Goal: Information Seeking & Learning: Learn about a topic

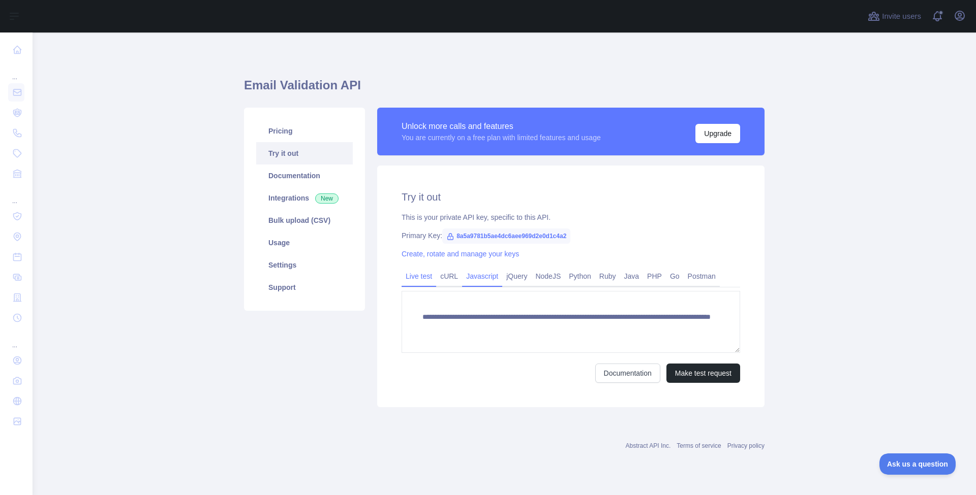
click at [493, 278] on link "Javascript" at bounding box center [482, 276] width 40 height 16
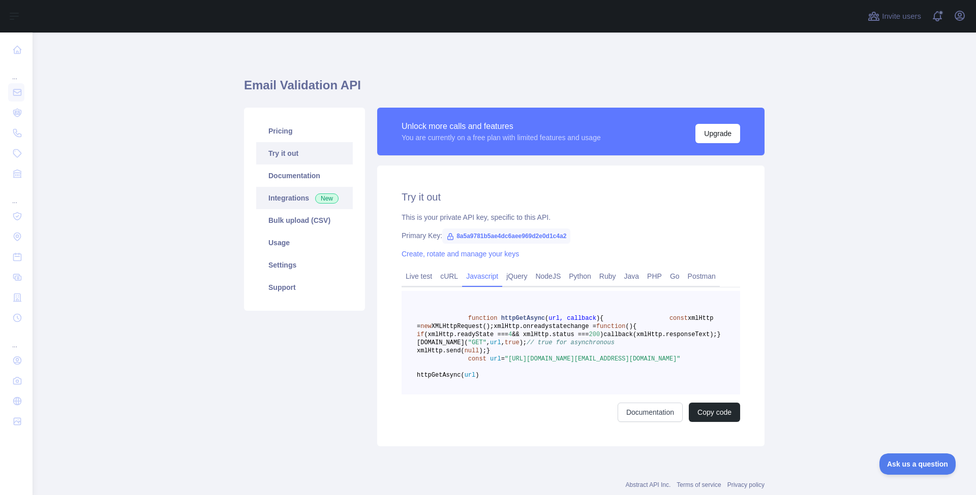
click at [299, 196] on link "Integrations New" at bounding box center [304, 198] width 97 height 22
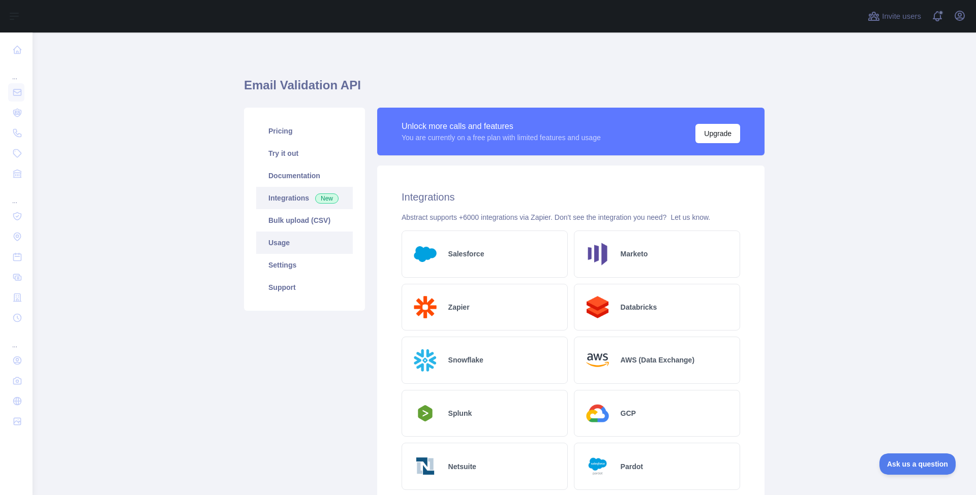
click at [304, 241] on link "Usage" at bounding box center [304, 243] width 97 height 22
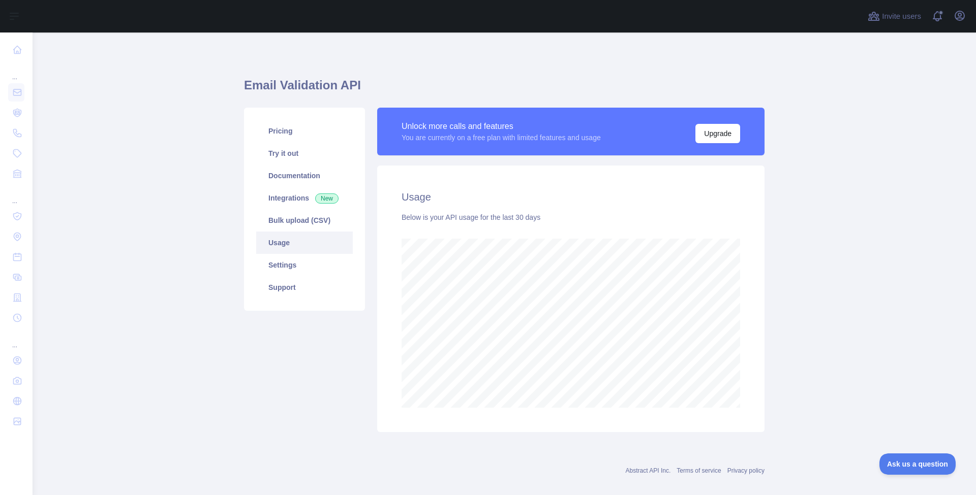
scroll to position [463, 943]
click at [304, 226] on link "Bulk upload (CSV)" at bounding box center [304, 220] width 97 height 22
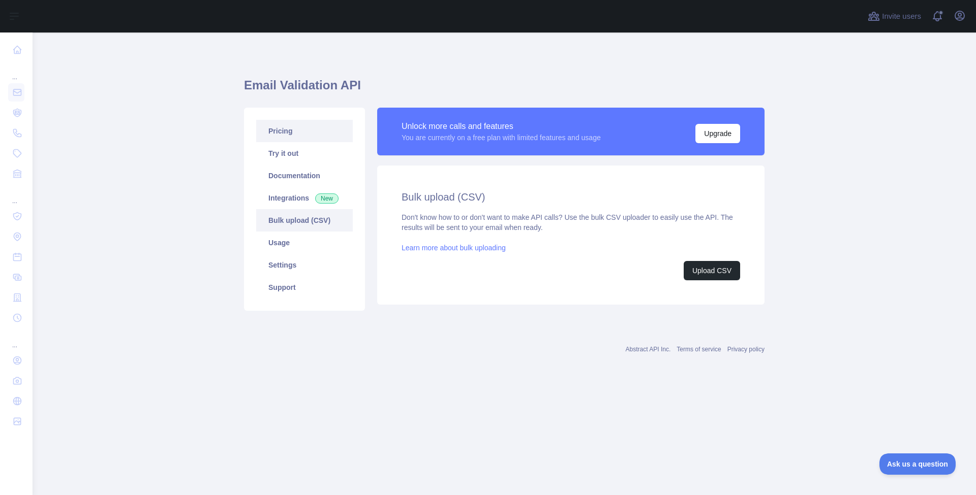
click at [291, 136] on link "Pricing" at bounding box center [304, 131] width 97 height 22
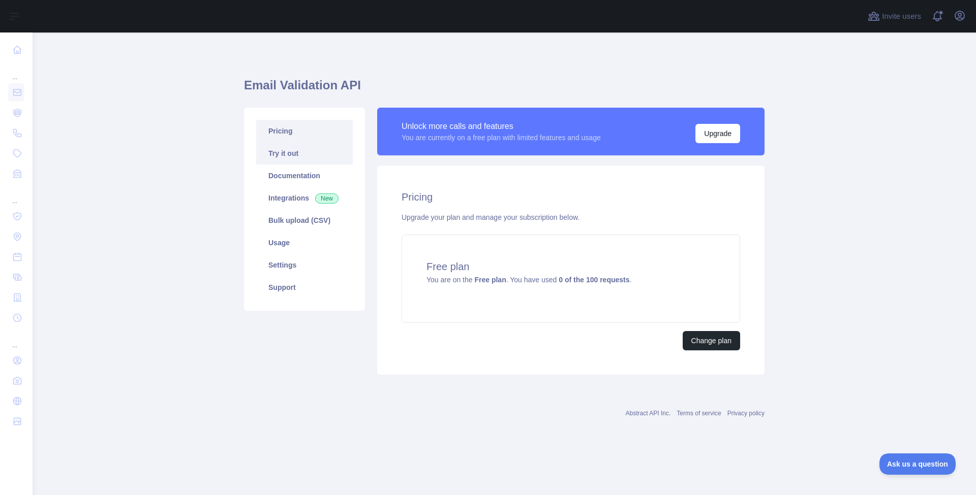
click at [281, 151] on link "Try it out" at bounding box center [304, 153] width 97 height 22
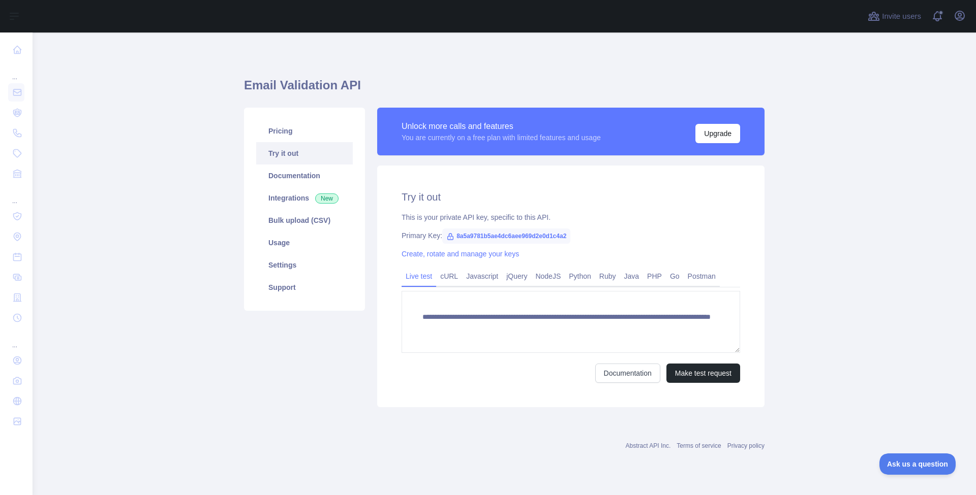
click at [506, 234] on span "8a5a9781b5ae4dc6aee969d2e0d1c4a2" at bounding box center [506, 236] width 128 height 15
